Goal: Information Seeking & Learning: Find specific page/section

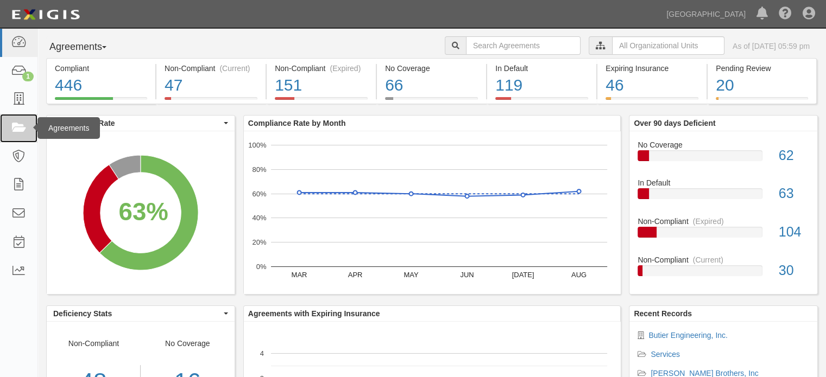
click at [22, 126] on icon at bounding box center [18, 128] width 15 height 12
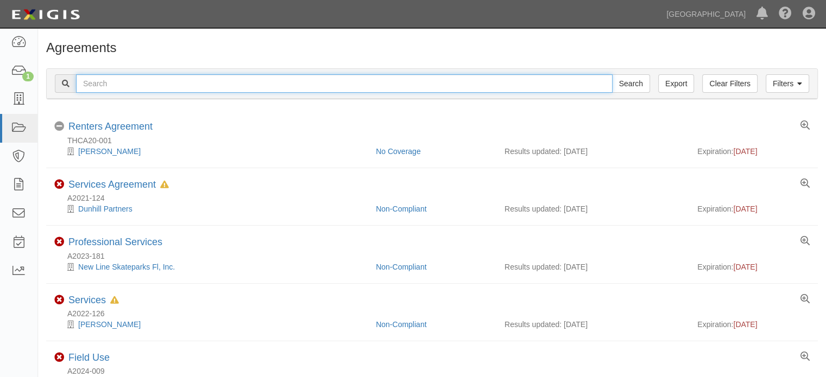
click at [122, 86] on input "text" at bounding box center [344, 83] width 536 height 18
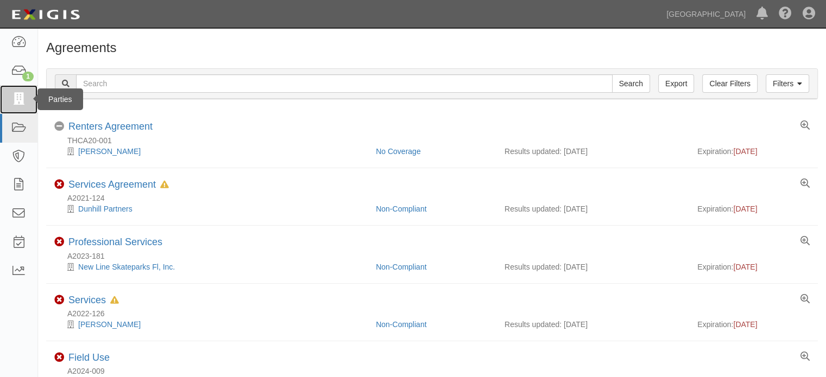
click at [20, 99] on icon at bounding box center [18, 99] width 15 height 12
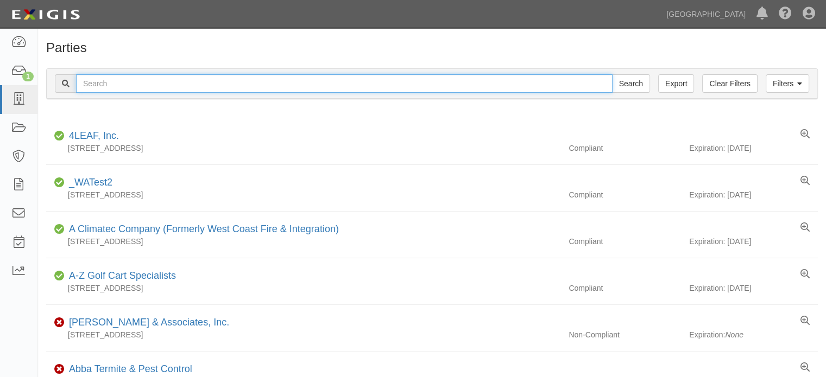
drag, startPoint x: 0, startPoint y: 0, endPoint x: 106, endPoint y: 86, distance: 137.0
click at [106, 86] on input "text" at bounding box center [344, 83] width 536 height 18
type input "engineering resources"
click at [612, 74] on input "Search" at bounding box center [631, 83] width 38 height 18
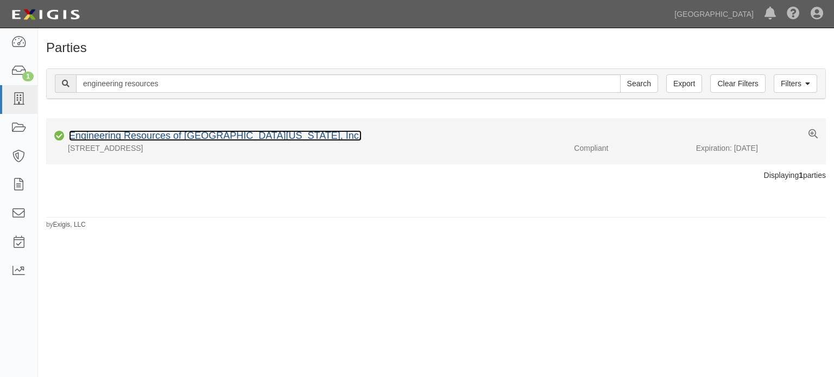
click at [213, 136] on link "Engineering Resources of Southern California, Inc." at bounding box center [215, 135] width 293 height 11
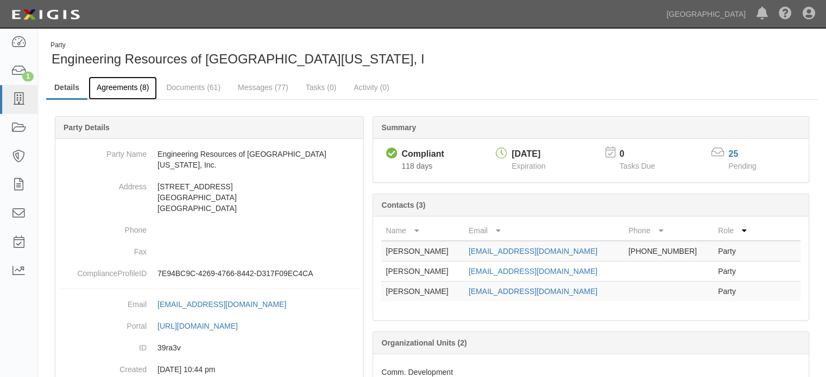
click at [126, 81] on link "Agreements (8)" at bounding box center [122, 88] width 68 height 23
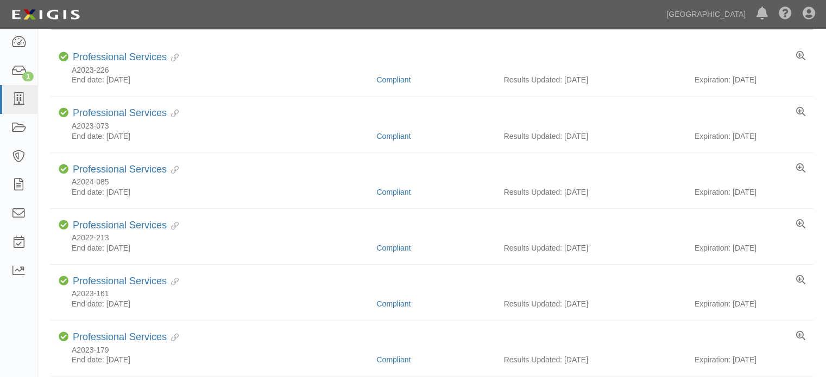
scroll to position [130, 0]
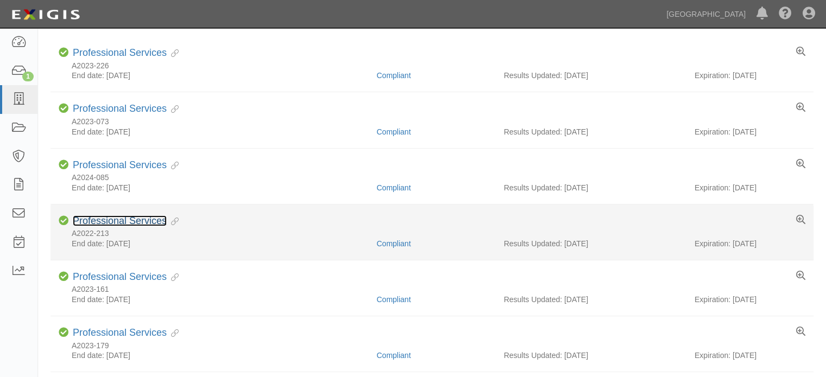
click at [141, 217] on link "Professional Services" at bounding box center [120, 220] width 94 height 11
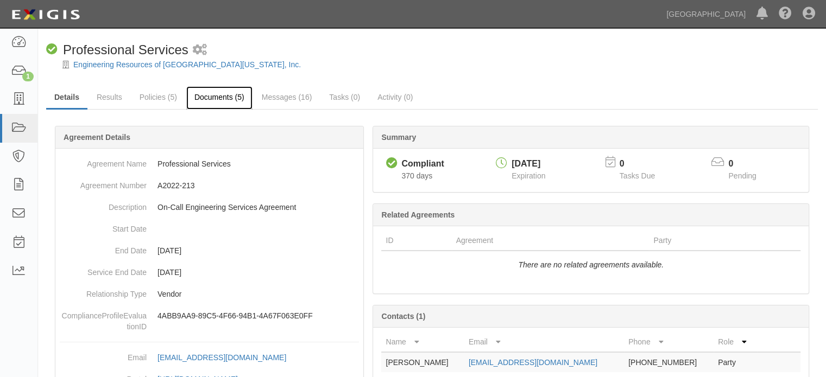
click at [231, 92] on link "Documents (5)" at bounding box center [219, 97] width 66 height 23
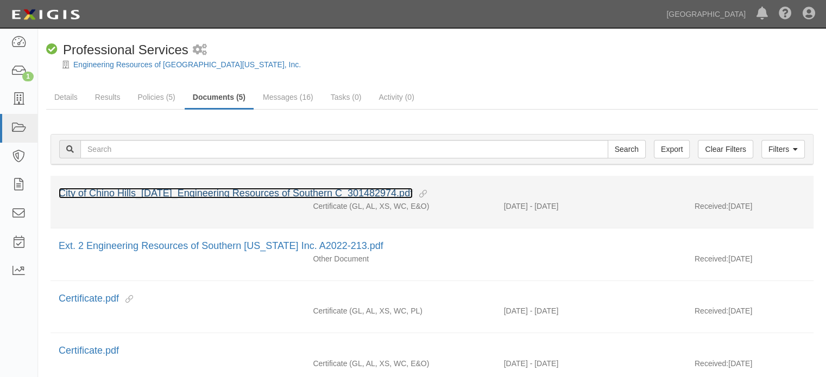
click at [191, 189] on link "City of Chino Hills_[DATE]_Engineering Resources of Southern C_301482974.pdf" at bounding box center [236, 193] width 354 height 11
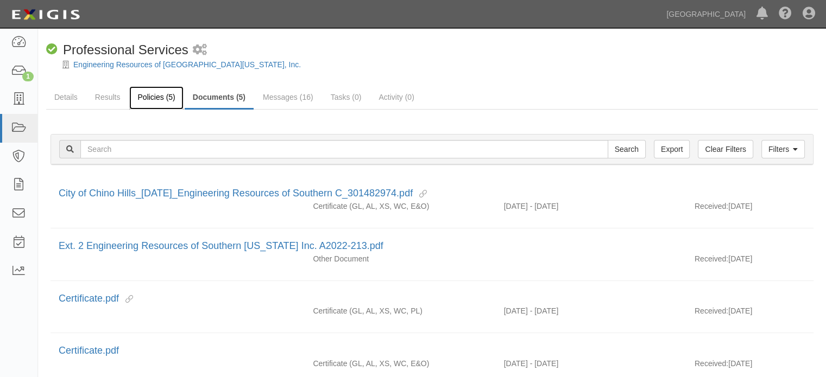
click at [155, 94] on link "Policies (5)" at bounding box center [156, 97] width 54 height 23
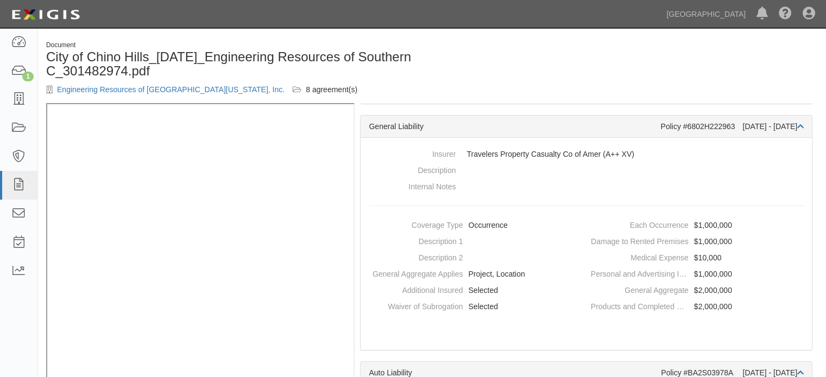
scroll to position [106, 0]
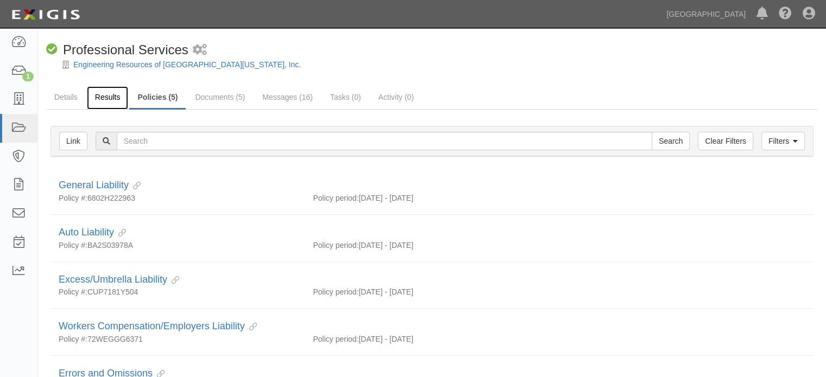
click at [116, 100] on link "Results" at bounding box center [108, 97] width 42 height 23
click at [201, 102] on link "Documents (5)" at bounding box center [220, 97] width 66 height 23
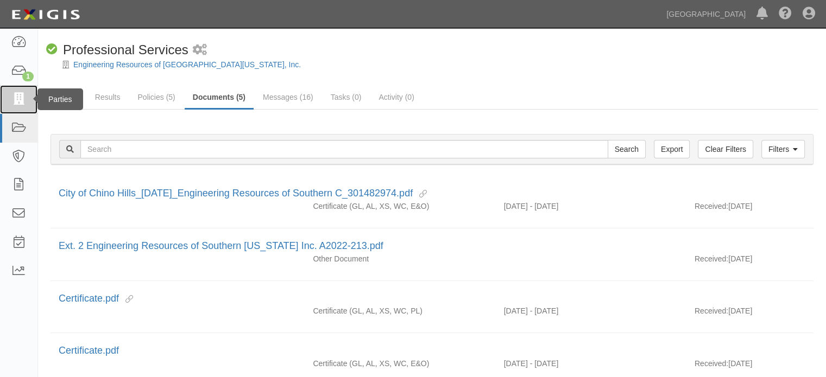
click at [23, 99] on icon at bounding box center [18, 99] width 15 height 12
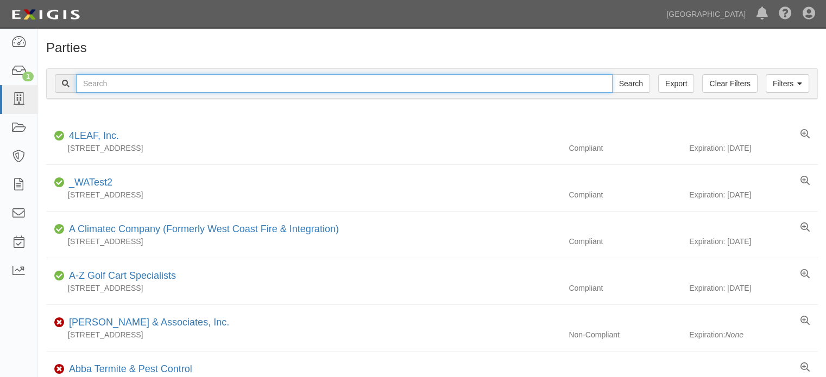
click at [121, 85] on input "text" at bounding box center [344, 83] width 536 height 18
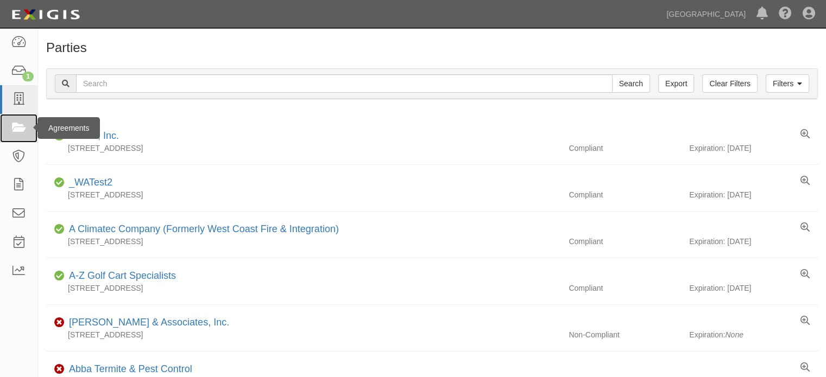
click at [19, 121] on link at bounding box center [18, 128] width 37 height 29
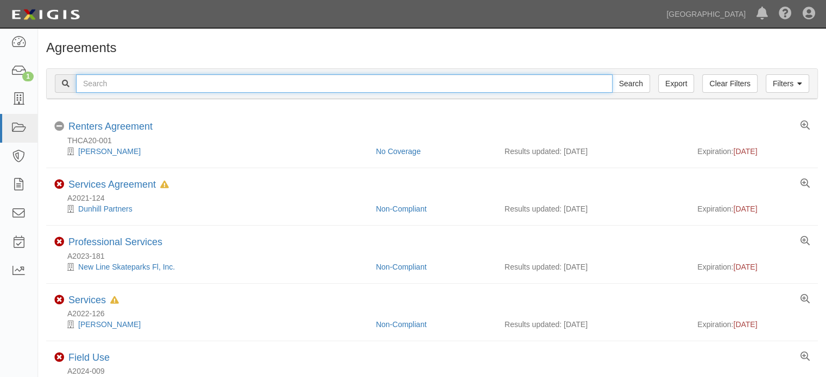
click at [130, 82] on input "text" at bounding box center [344, 83] width 536 height 18
type input "engineering resources"
click at [193, 80] on input "engineering resources" at bounding box center [344, 83] width 536 height 18
click at [197, 87] on input "engineering resources" at bounding box center [344, 83] width 536 height 18
click at [197, 84] on input "engineering resources" at bounding box center [344, 83] width 536 height 18
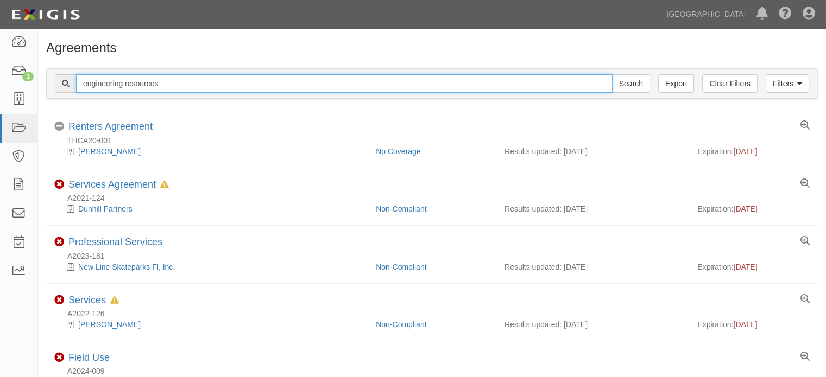
click at [612, 74] on input "Search" at bounding box center [631, 83] width 38 height 18
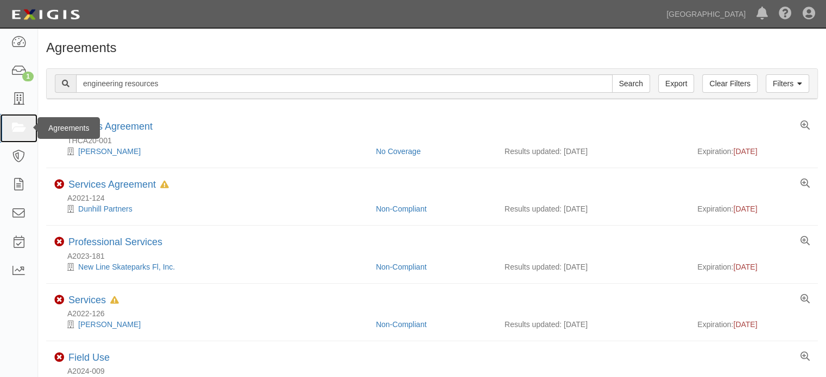
click at [19, 135] on link at bounding box center [18, 128] width 37 height 29
click at [28, 124] on link at bounding box center [18, 128] width 37 height 29
click at [27, 123] on link at bounding box center [18, 128] width 37 height 29
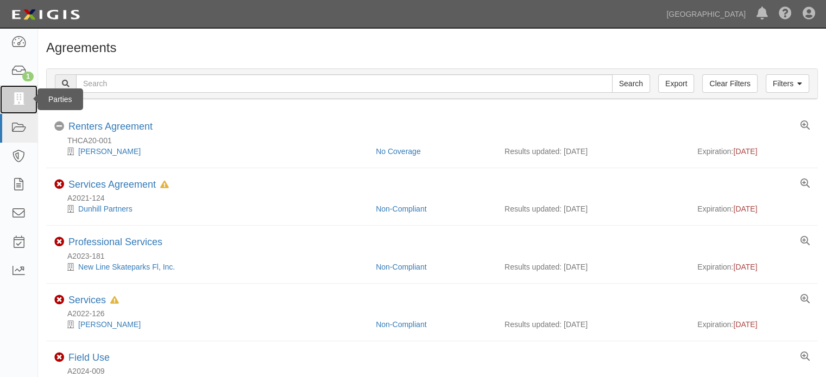
click at [11, 100] on icon at bounding box center [18, 99] width 15 height 12
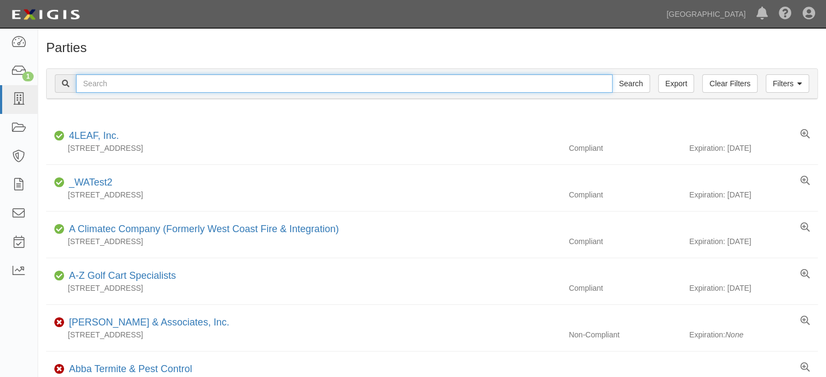
click at [104, 86] on input "text" at bounding box center [344, 83] width 536 height 18
type input "engineering resources"
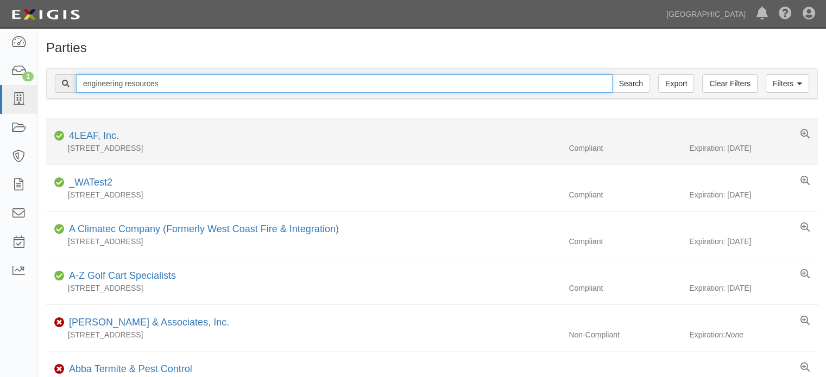
click at [612, 74] on input "Search" at bounding box center [631, 83] width 38 height 18
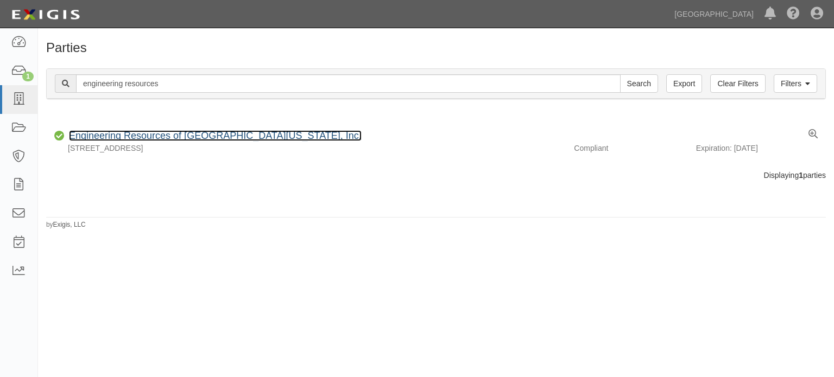
click at [188, 137] on link "Engineering Resources of [GEOGRAPHIC_DATA][US_STATE], Inc." at bounding box center [215, 135] width 293 height 11
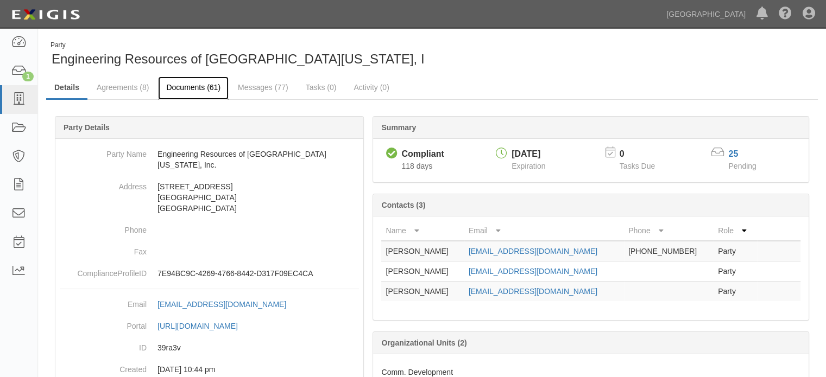
click at [226, 93] on link "Documents (61)" at bounding box center [193, 88] width 71 height 23
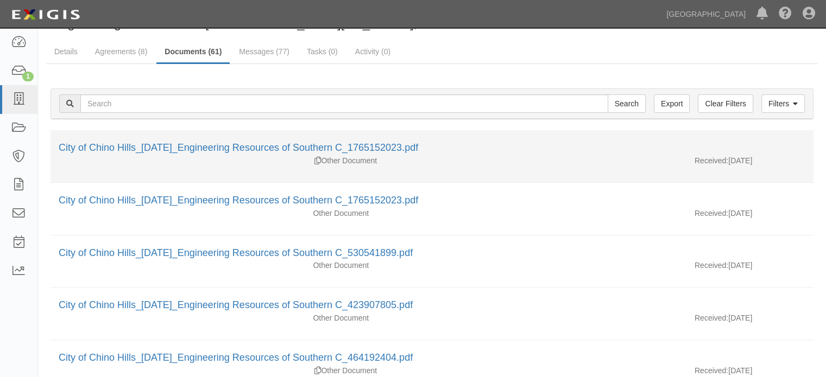
scroll to position [54, 0]
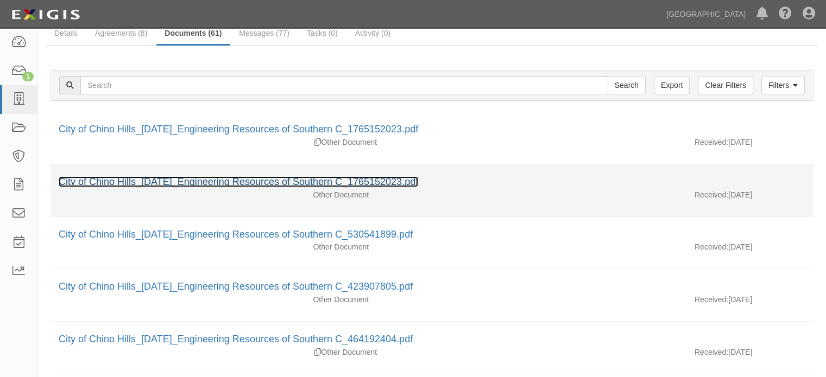
click at [245, 178] on link "City of Chino Hills_[DATE]_Engineering Resources of Southern C_1765152023.pdf" at bounding box center [238, 181] width 359 height 11
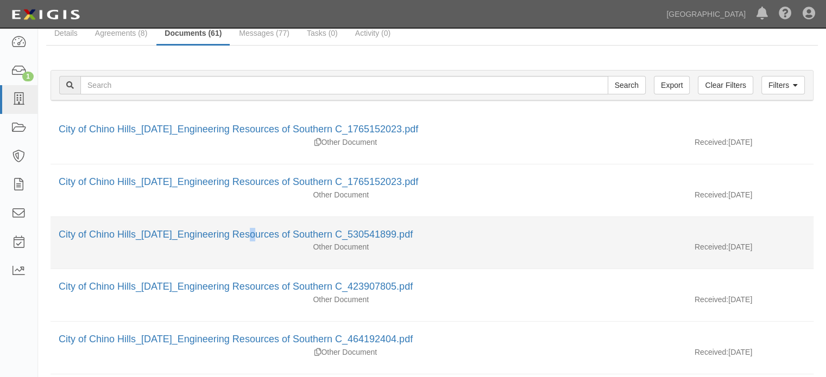
click at [189, 222] on li "City of Chino Hills_[DATE]_Engineering Resources of Southern C_530541899.pdf Ot…" at bounding box center [431, 243] width 763 height 53
click at [190, 228] on div "City of Chino Hills_[DATE]_Engineering Resources of Southern C_530541899.pdf" at bounding box center [432, 235] width 746 height 14
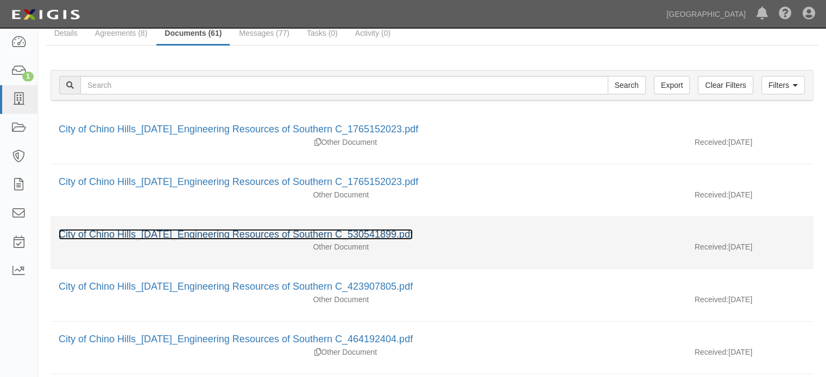
click at [191, 232] on link "City of Chino Hills_[DATE]_Engineering Resources of Southern C_530541899.pdf" at bounding box center [236, 234] width 354 height 11
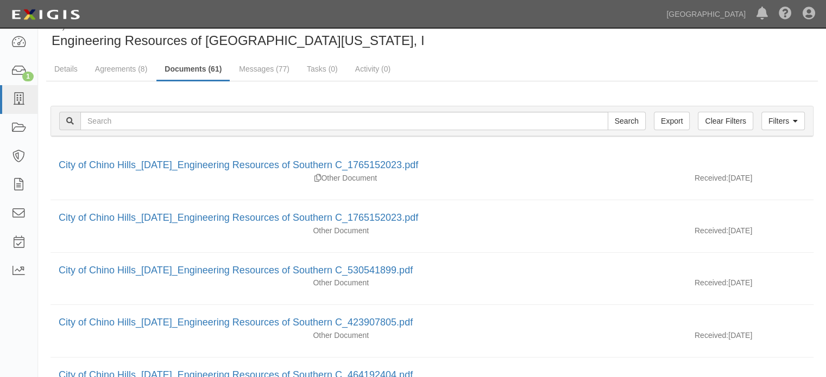
scroll to position [0, 0]
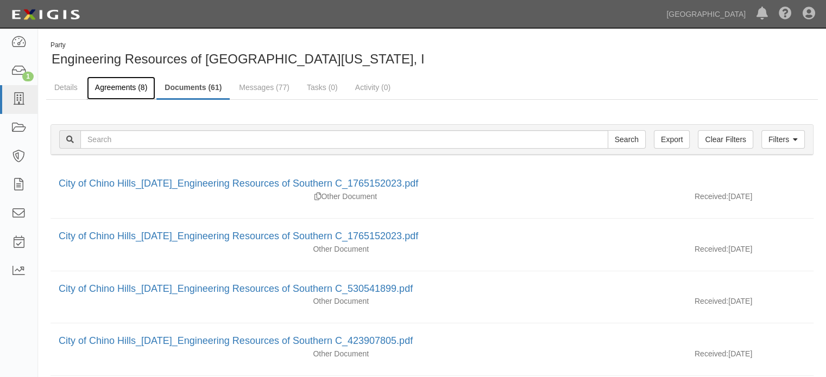
click at [142, 86] on link "Agreements (8)" at bounding box center [121, 88] width 68 height 23
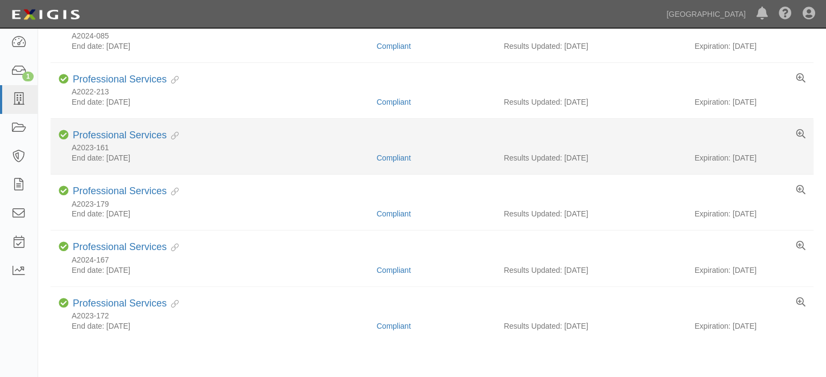
scroll to position [320, 0]
